Goal: Find specific page/section: Find specific page/section

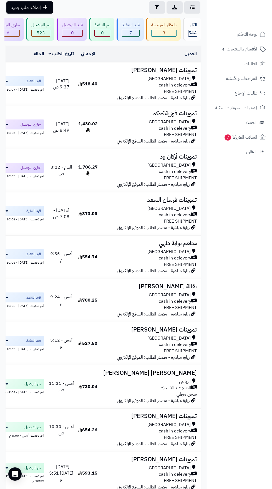
scroll to position [49, 0]
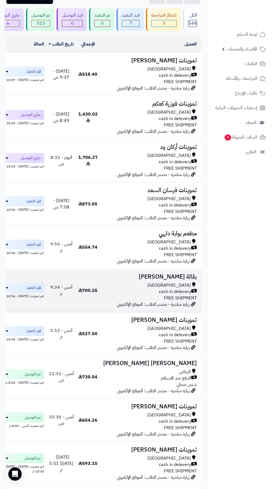
click at [166, 279] on h3 "بقالة عامر عبدالرحمن" at bounding box center [149, 277] width 95 height 6
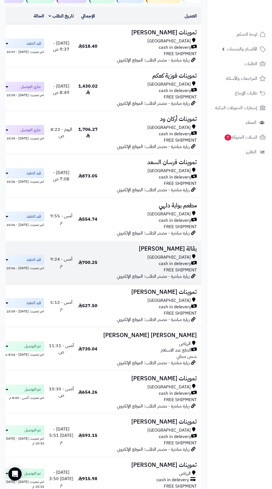
scroll to position [83, 0]
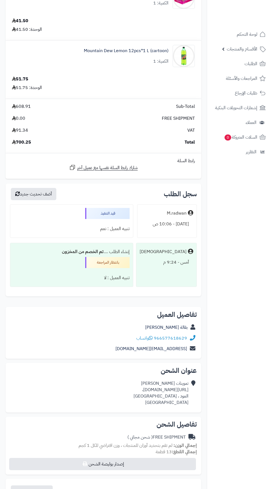
scroll to position [671, 0]
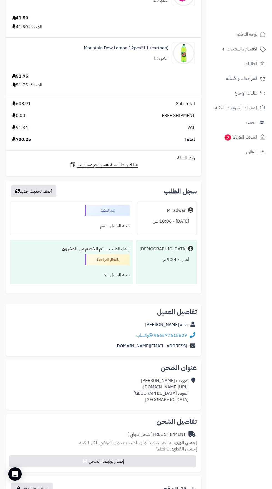
click at [133, 401] on div "تموينات عامر عبدالرحمن https://maps.app.goo.gl/WWeVXaCEZaU2SpYH9، العود ، Riyad…" at bounding box center [160, 390] width 55 height 25
copy div "https://maps.app.goo.gl/WWeVXaCEZaU2SpYH9،"
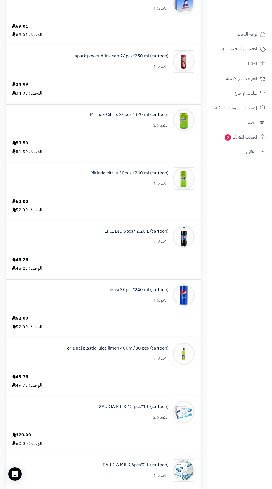
scroll to position [0, 0]
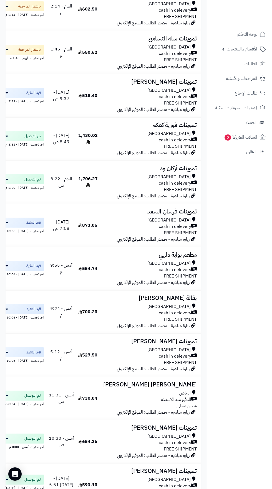
scroll to position [114, 0]
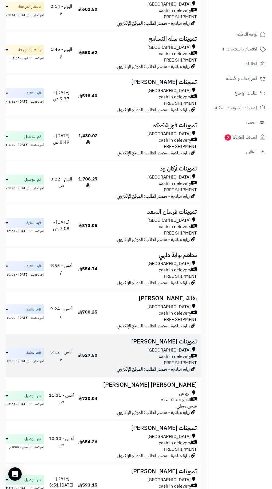
click at [90, 353] on span "527.50" at bounding box center [87, 355] width 19 height 7
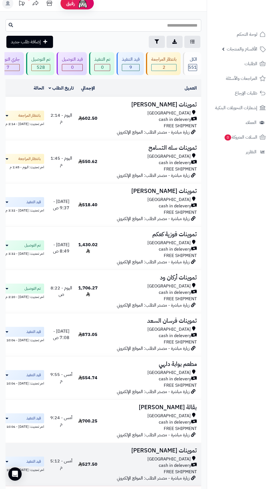
scroll to position [0, 0]
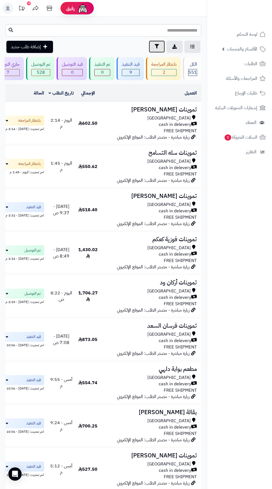
click at [159, 46] on icon "button" at bounding box center [156, 46] width 4 height 4
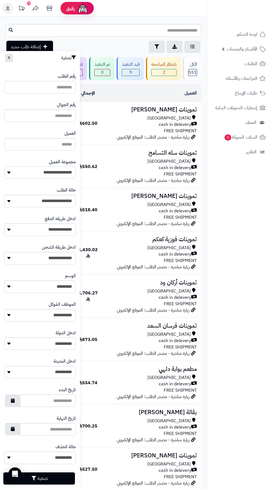
click at [62, 174] on select "**********" at bounding box center [40, 172] width 72 height 12
select select "*"
click at [62, 475] on button "تصفية" at bounding box center [39, 478] width 72 height 12
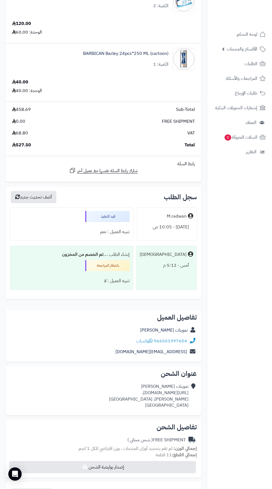
scroll to position [548, 0]
click at [144, 399] on div "تموينات سعيد المطيري https://maps.app.goo.gl/xw3gV8rLLfGxr9Ln7، غبيرا، Riyadh S…" at bounding box center [148, 396] width 79 height 25
copy div "https://maps.app.goo.gl/xw3gV8rLLfGxr9Ln7،"
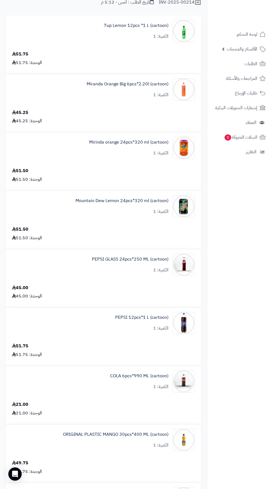
scroll to position [0, 0]
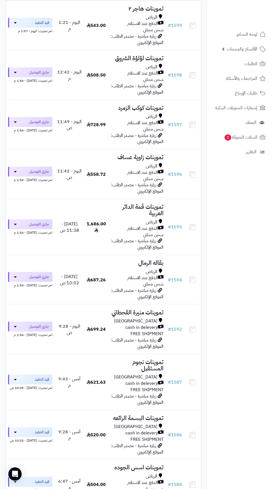
scroll to position [144, 0]
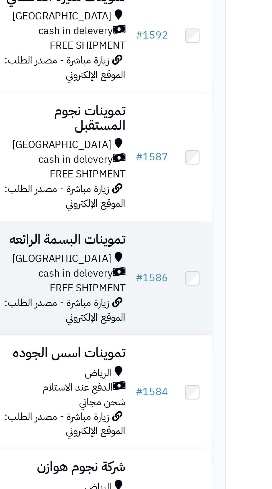
click at [151, 383] on span "[GEOGRAPHIC_DATA]" at bounding box center [135, 384] width 43 height 6
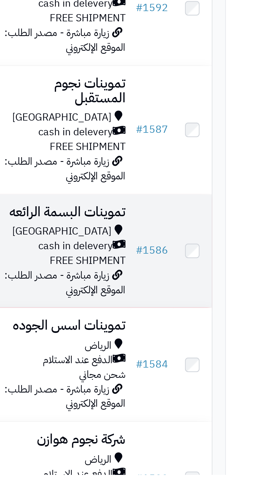
scroll to position [161, 0]
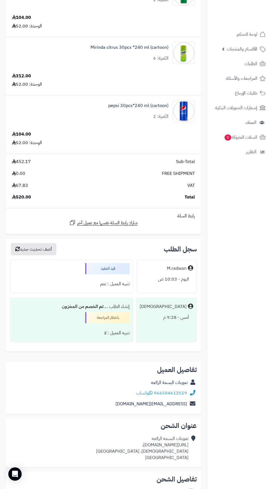
scroll to position [89, 0]
